Goal: Information Seeking & Learning: Learn about a topic

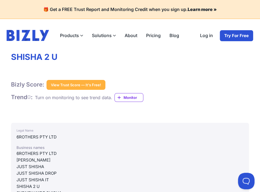
click at [216, 101] on div "Bizly Score: View Trust Score — It's Free! View Trust Score — It's Free! Trend …" at bounding box center [130, 92] width 238 height 25
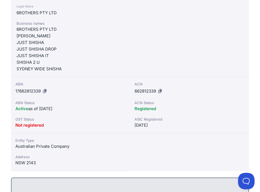
scroll to position [125, 0]
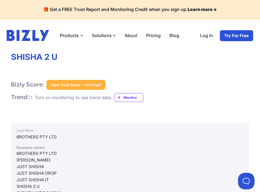
click at [215, 80] on div "Bizly Score: View Trust Score — It's Free! View Trust Score — It's Free!" at bounding box center [130, 85] width 238 height 10
